Goal: Obtain resource: Download file/media

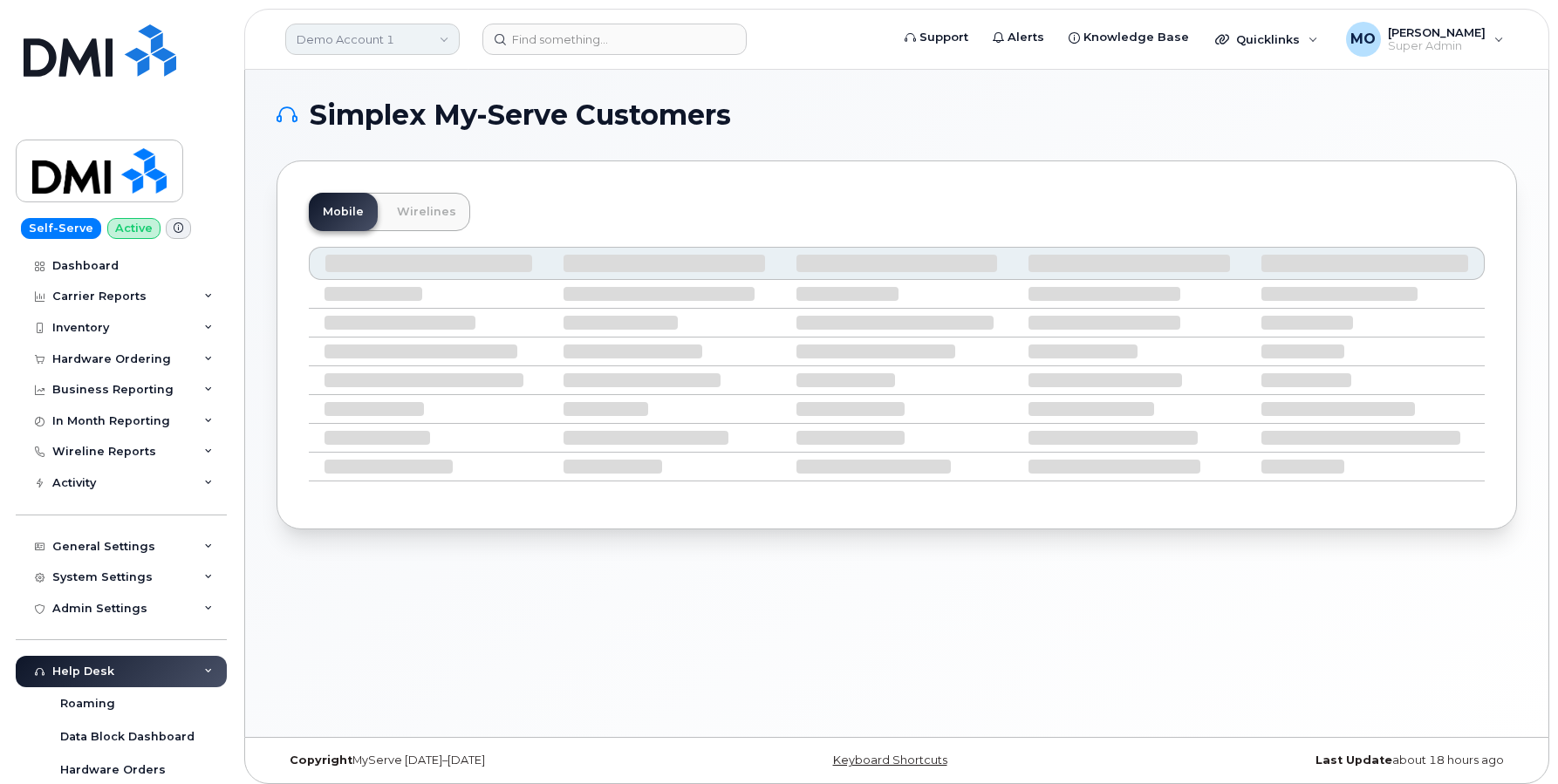
click at [406, 30] on link "Demo Account 1" at bounding box center [373, 38] width 175 height 31
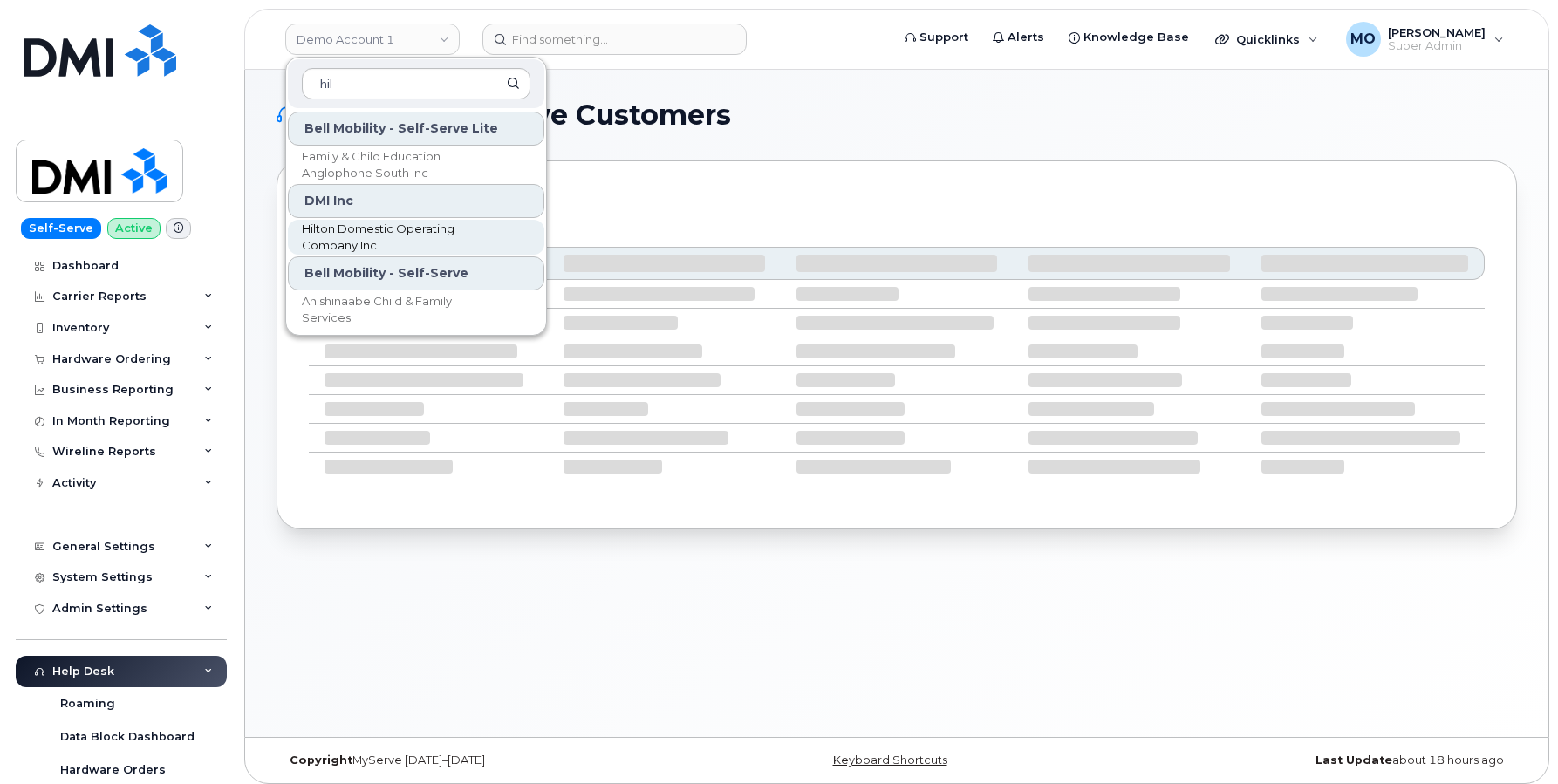
type input "hil"
click at [360, 231] on span "Hilton Domestic Operating Company Inc" at bounding box center [402, 237] width 201 height 34
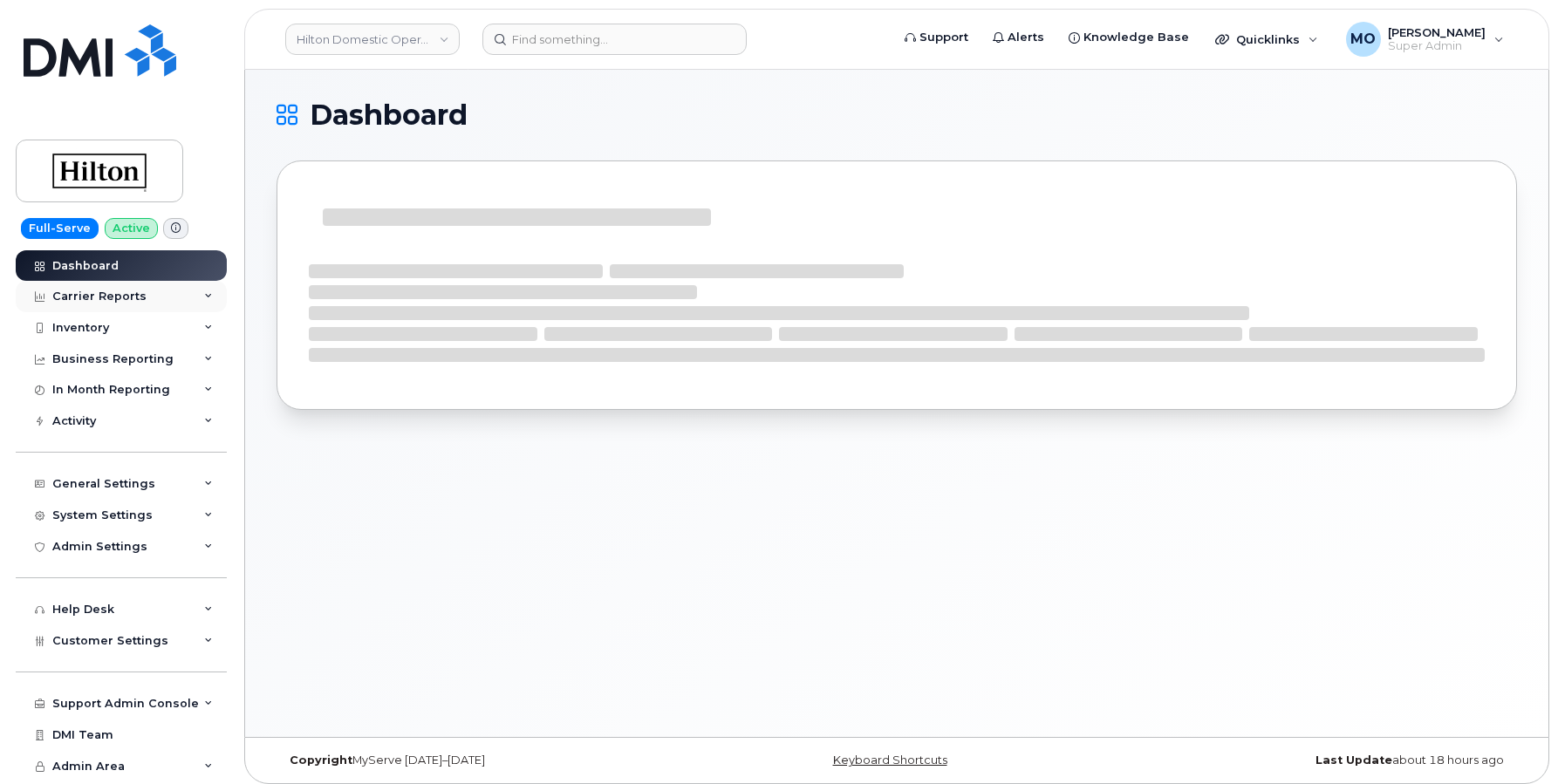
click at [194, 293] on div "Carrier Reports" at bounding box center [121, 296] width 211 height 31
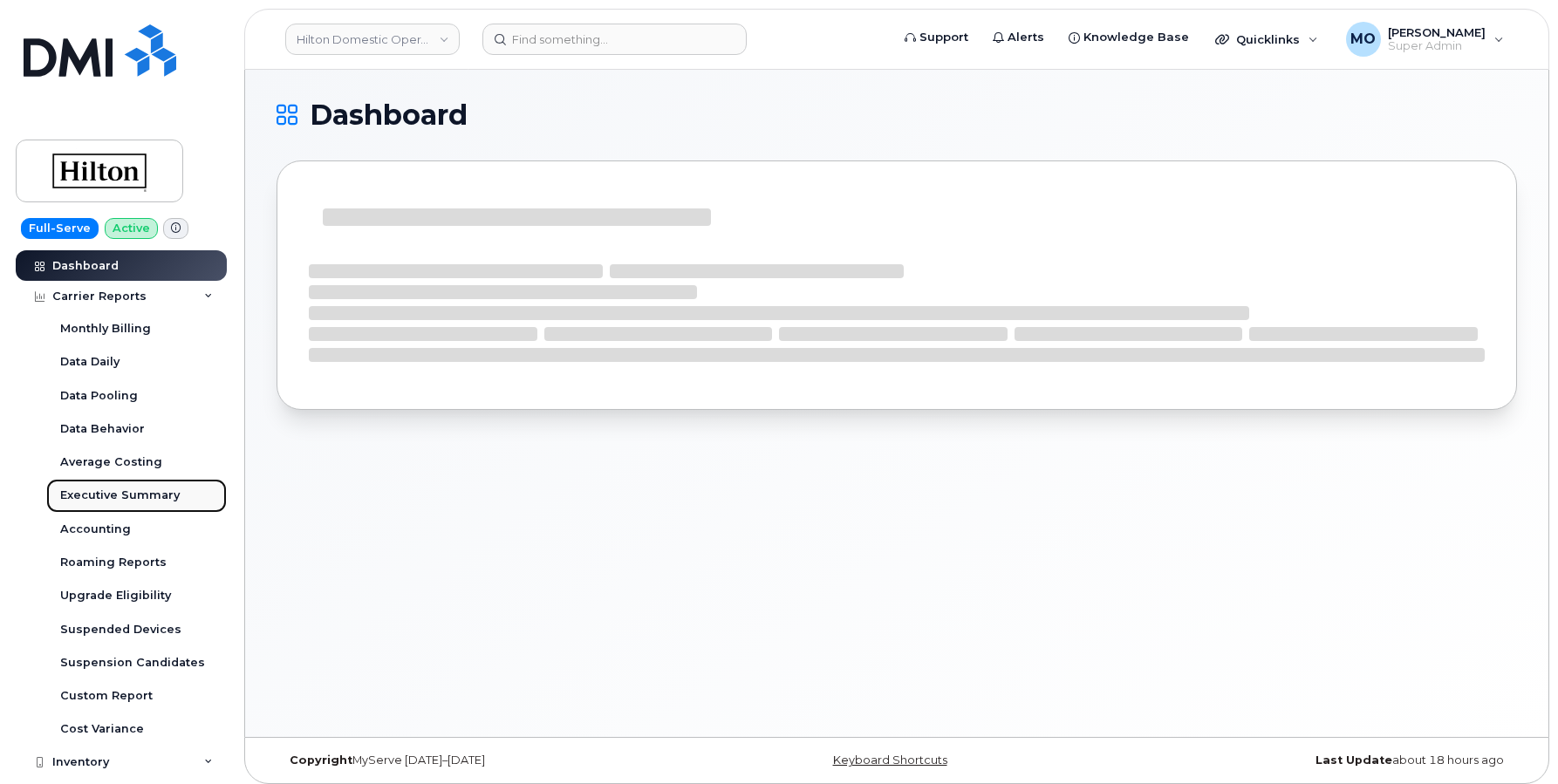
click at [124, 494] on div "Executive Summary" at bounding box center [120, 495] width 120 height 16
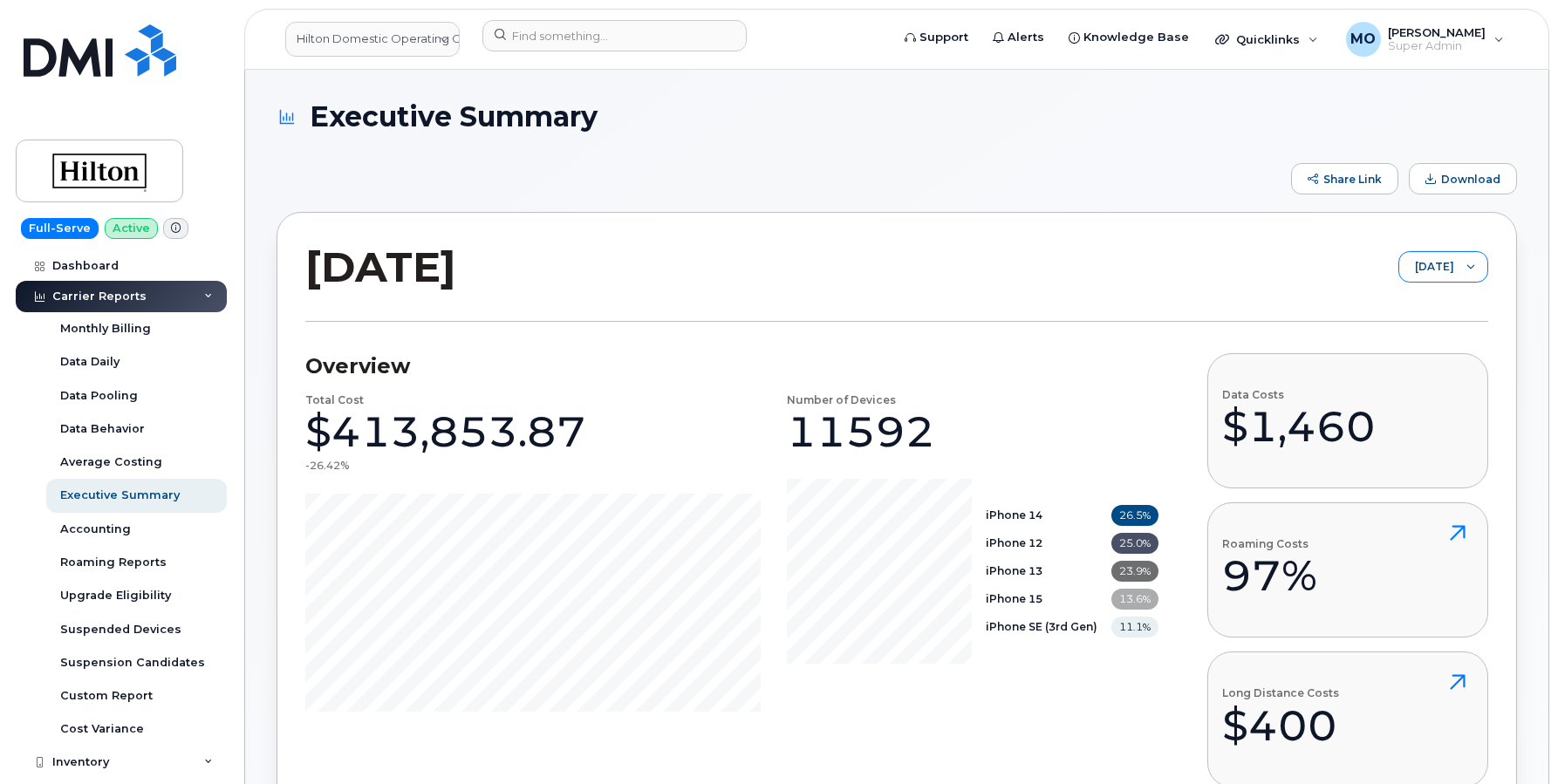
click at [1446, 273] on span "[DATE]" at bounding box center [1427, 268] width 55 height 31
click at [1430, 409] on li "[DATE]" at bounding box center [1430, 396] width 118 height 30
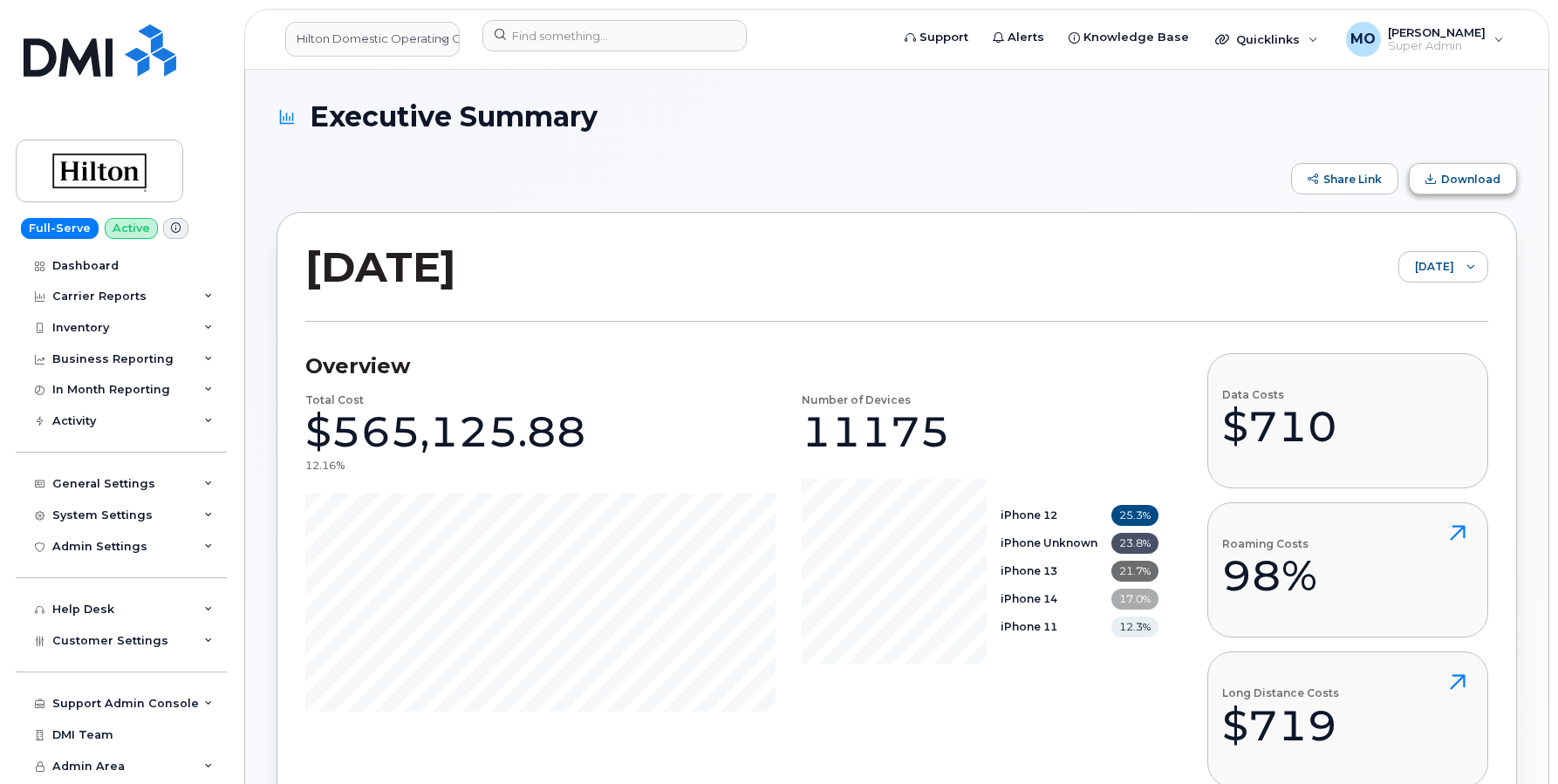
click at [1455, 169] on button "Download" at bounding box center [1463, 178] width 108 height 31
